Goal: Find specific page/section: Find specific page/section

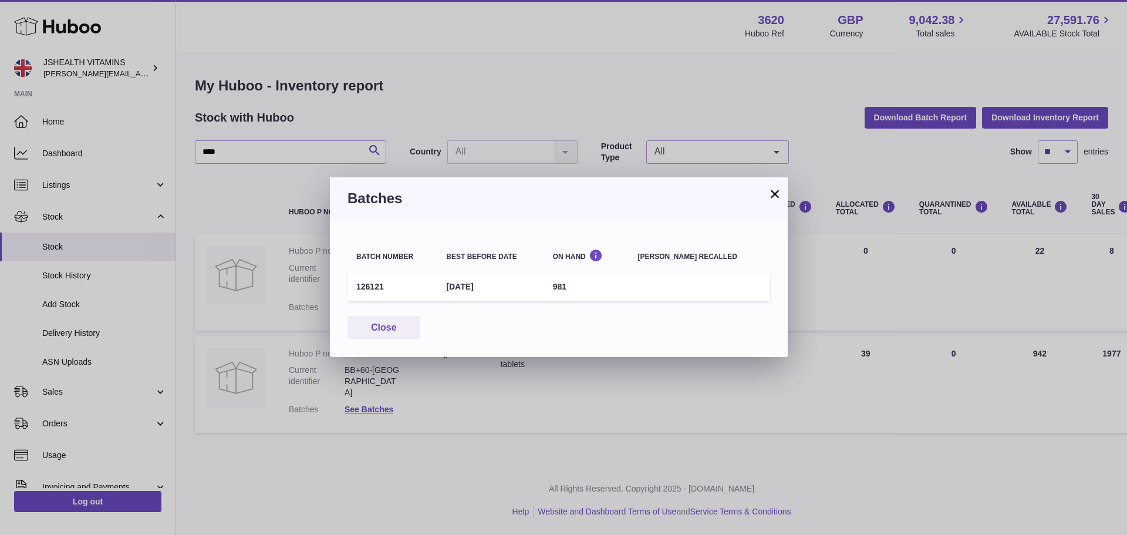
click at [771, 195] on button "×" at bounding box center [775, 194] width 14 height 14
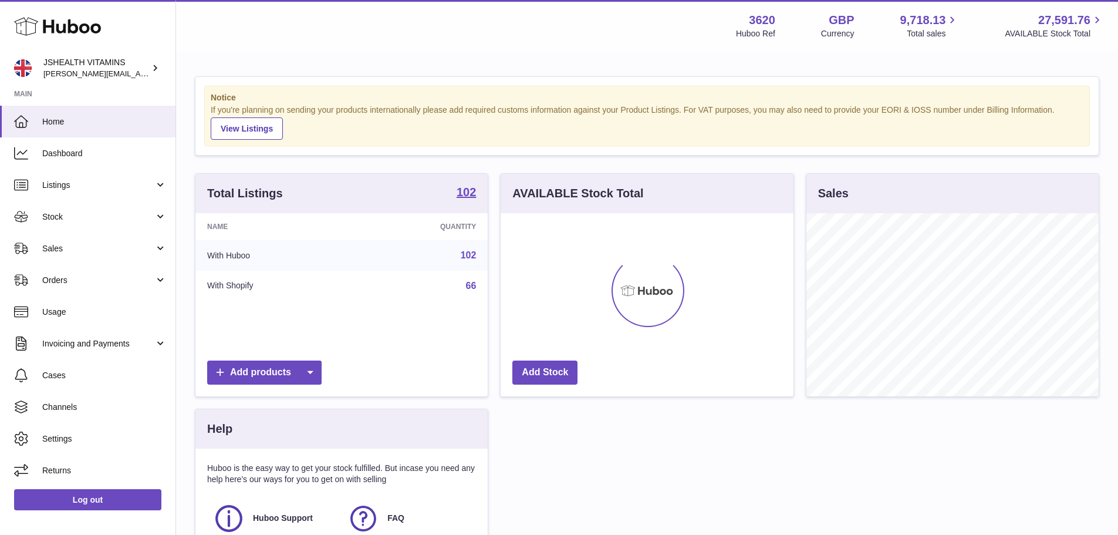
scroll to position [183, 293]
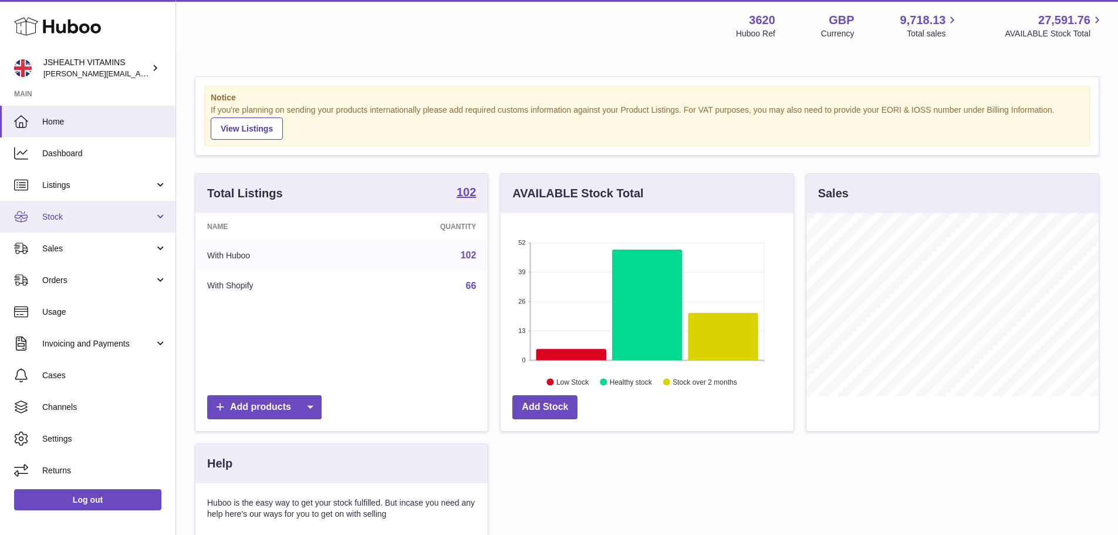
click at [103, 221] on span "Stock" at bounding box center [98, 216] width 112 height 11
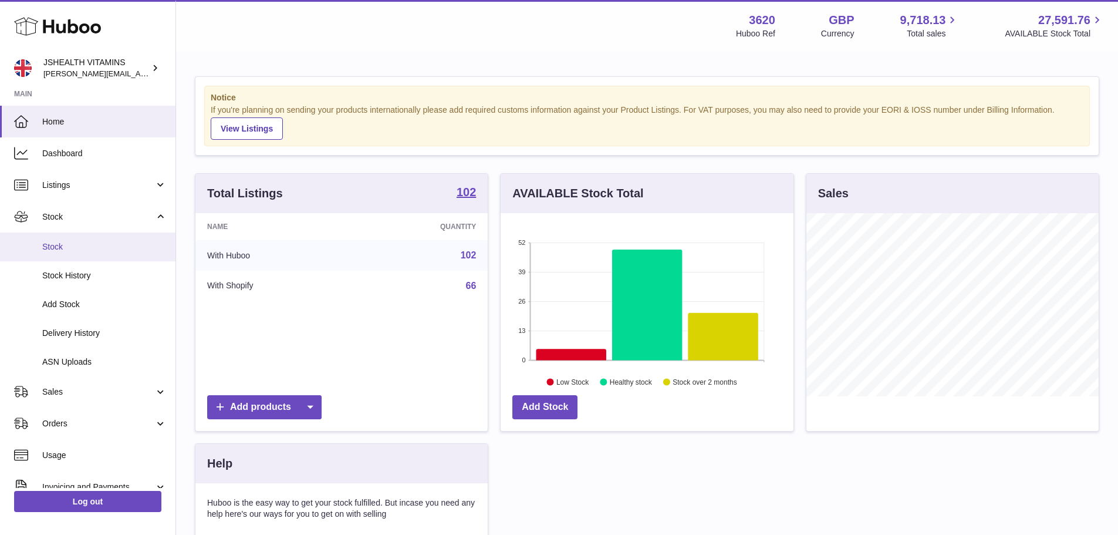
click at [93, 250] on span "Stock" at bounding box center [104, 246] width 124 height 11
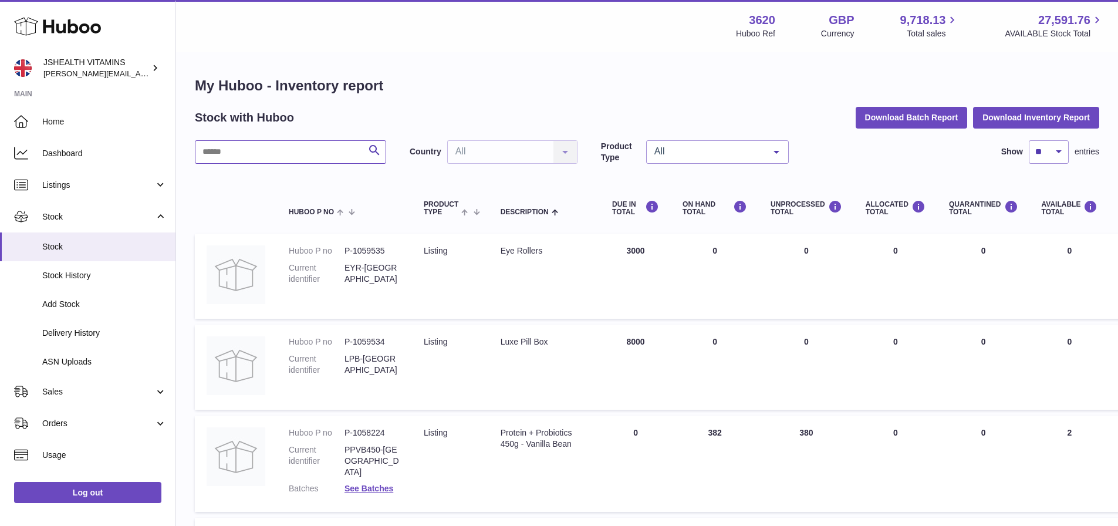
click at [277, 154] on input "text" at bounding box center [290, 151] width 191 height 23
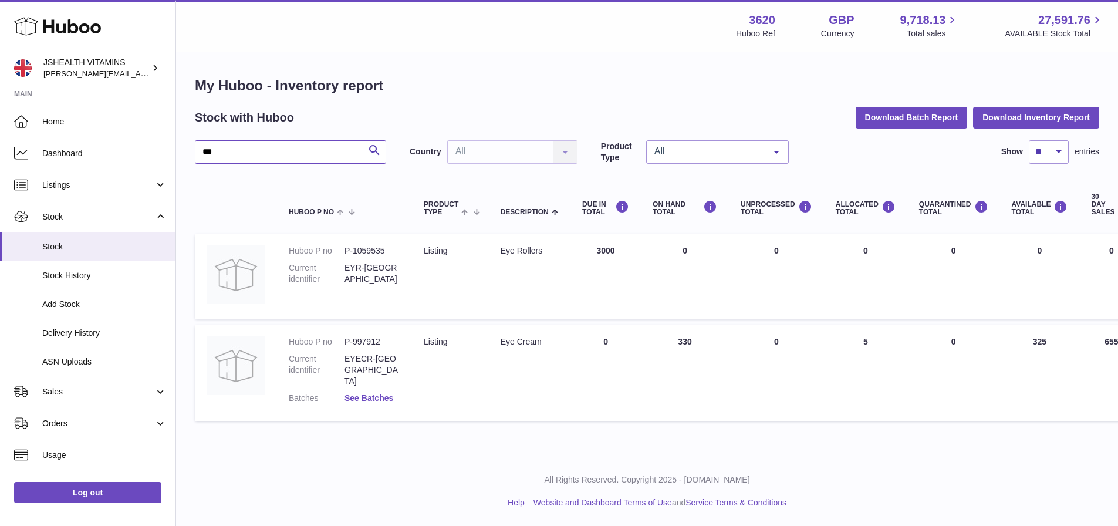
type input "***"
click at [109, 500] on link "Log out" at bounding box center [87, 492] width 147 height 21
